Goal: Transaction & Acquisition: Purchase product/service

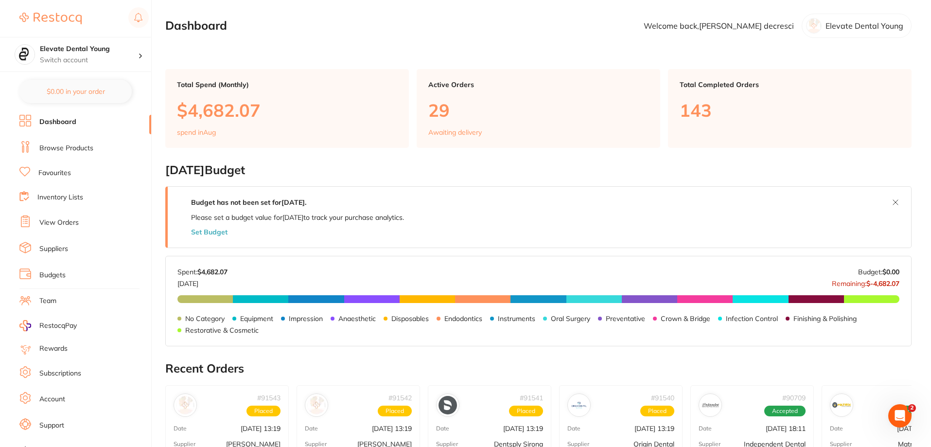
click at [80, 151] on link "Browse Products" at bounding box center [66, 148] width 54 height 10
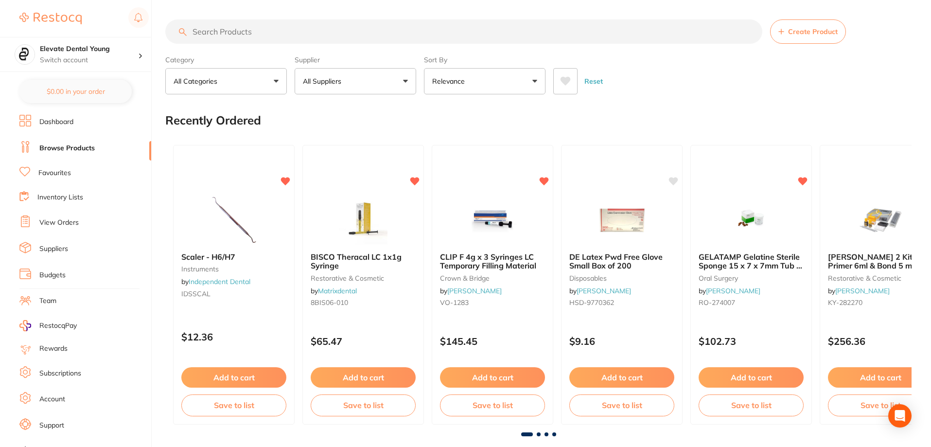
click at [49, 168] on link "Favourites" at bounding box center [54, 173] width 33 height 10
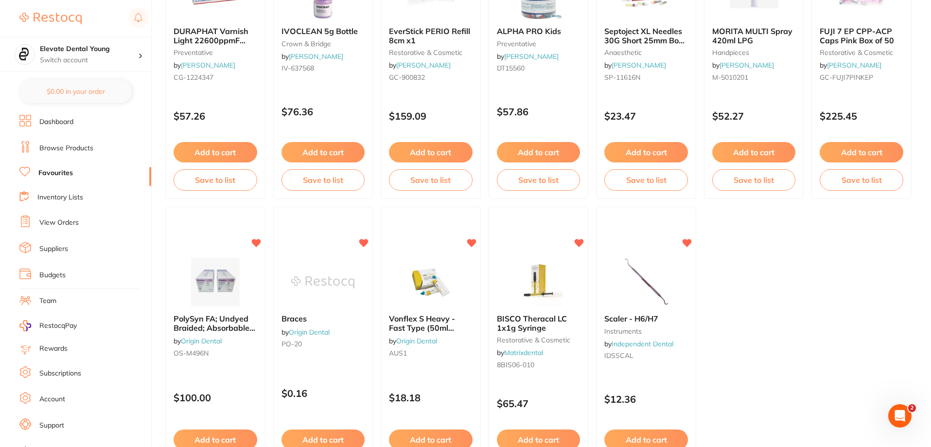
scroll to position [1994, 0]
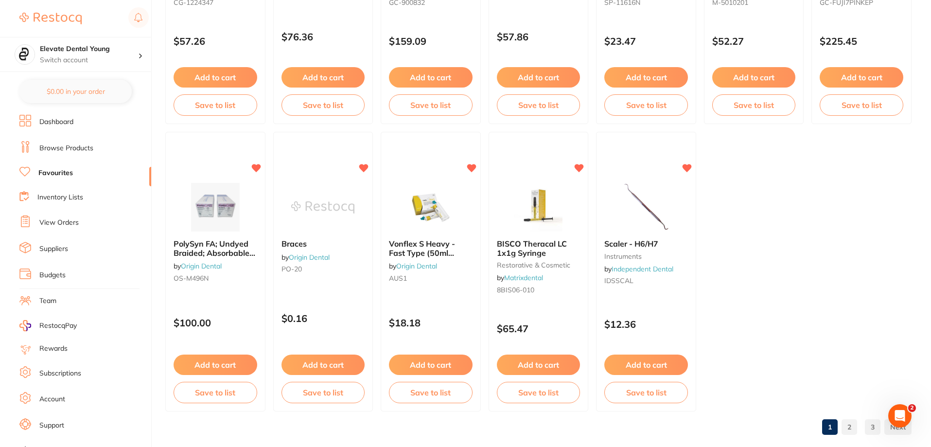
click at [847, 430] on link "2" at bounding box center [850, 426] width 16 height 19
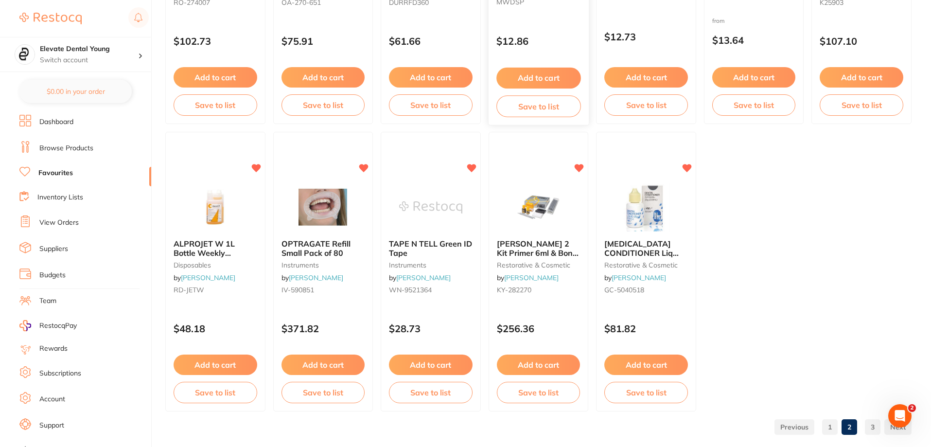
scroll to position [2009, 0]
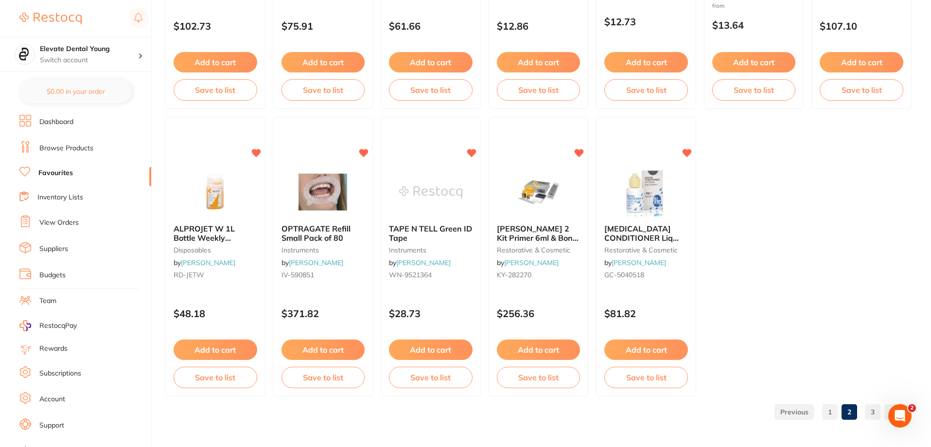
click at [873, 412] on link "3" at bounding box center [873, 411] width 16 height 19
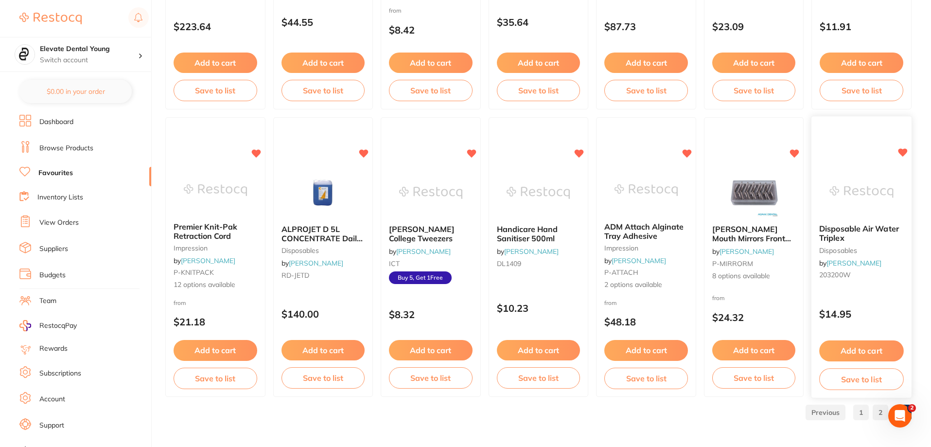
scroll to position [1722, 0]
drag, startPoint x: 839, startPoint y: 399, endPoint x: 840, endPoint y: 406, distance: 6.3
click at [839, 400] on div "1 2 3" at bounding box center [857, 411] width 110 height 31
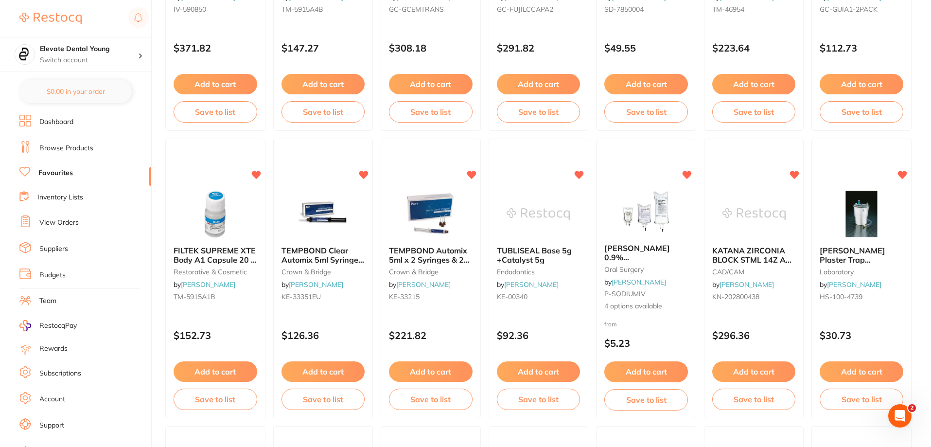
scroll to position [124, 0]
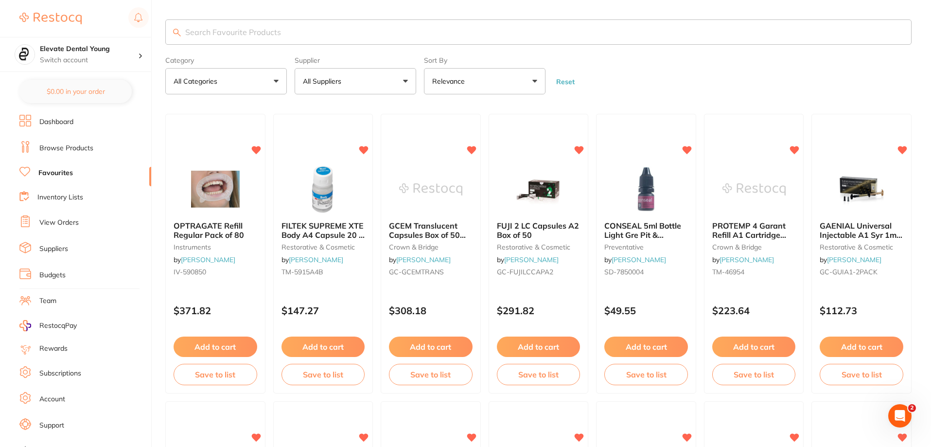
click at [88, 146] on link "Browse Products" at bounding box center [66, 148] width 54 height 10
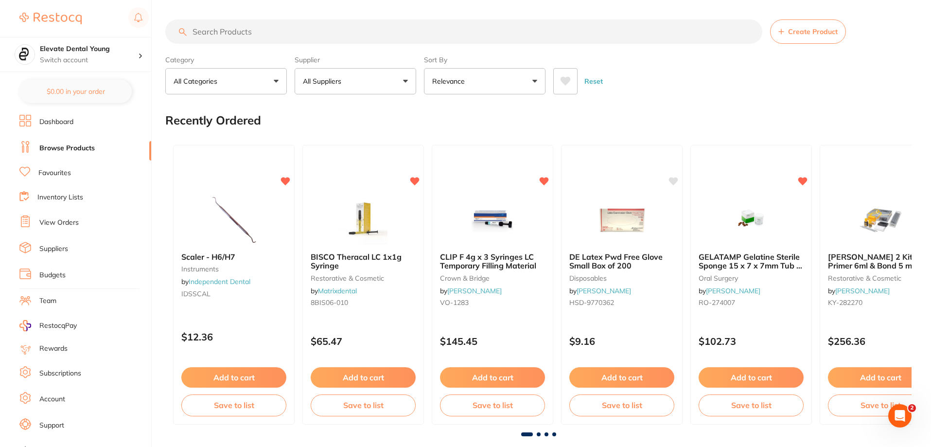
click at [242, 33] on input "search" at bounding box center [463, 31] width 597 height 24
type input "surgical kit"
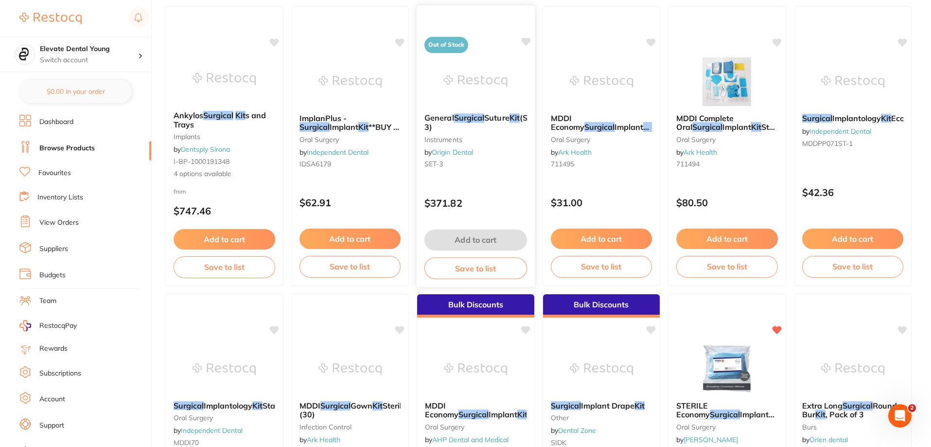
scroll to position [876, 0]
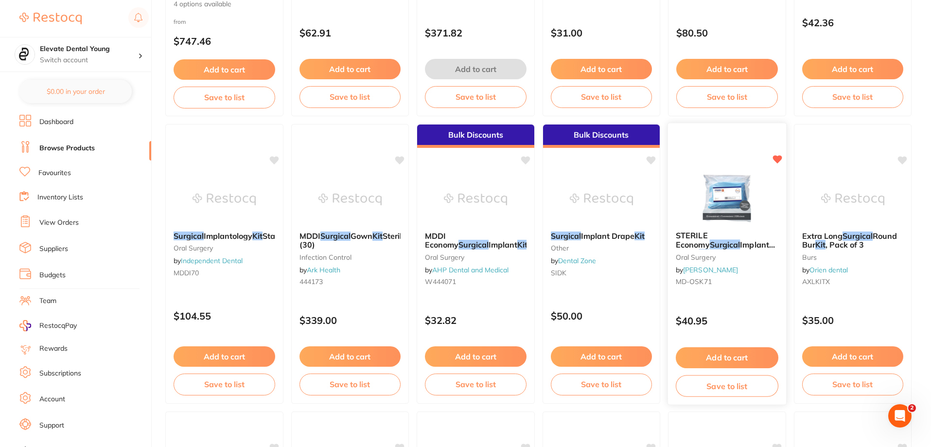
click at [723, 194] on img at bounding box center [728, 198] width 64 height 49
